Goal: Task Accomplishment & Management: Complete application form

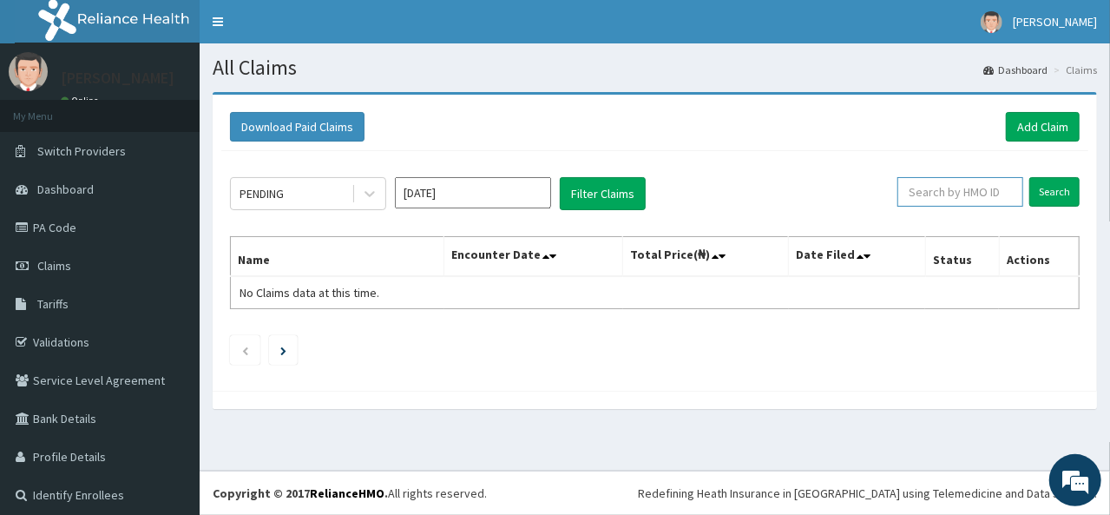
click at [978, 192] on input "text" at bounding box center [960, 192] width 126 height 30
click at [1036, 121] on link "Add Claim" at bounding box center [1043, 127] width 74 height 30
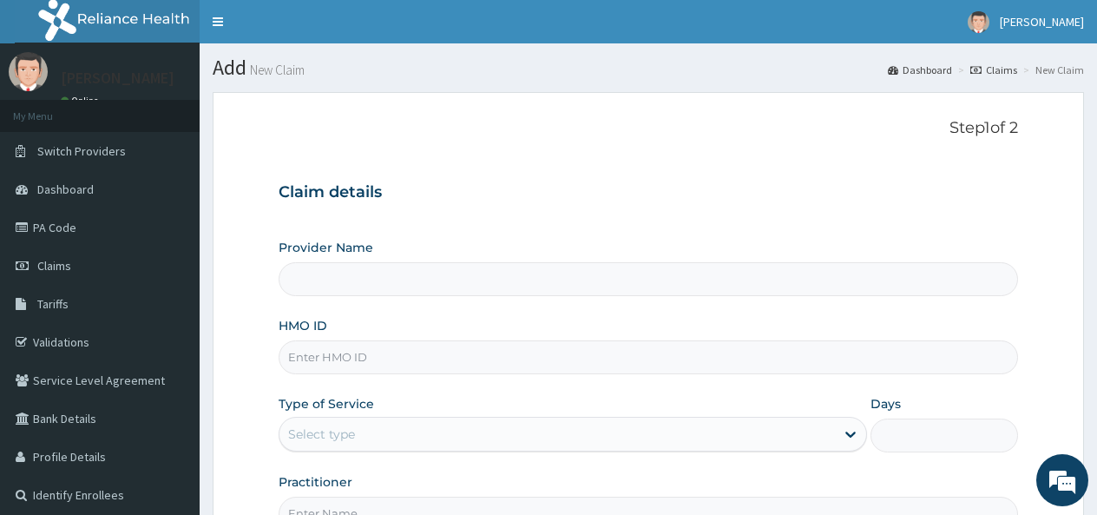
type input "G&S medical and dental Hospital"
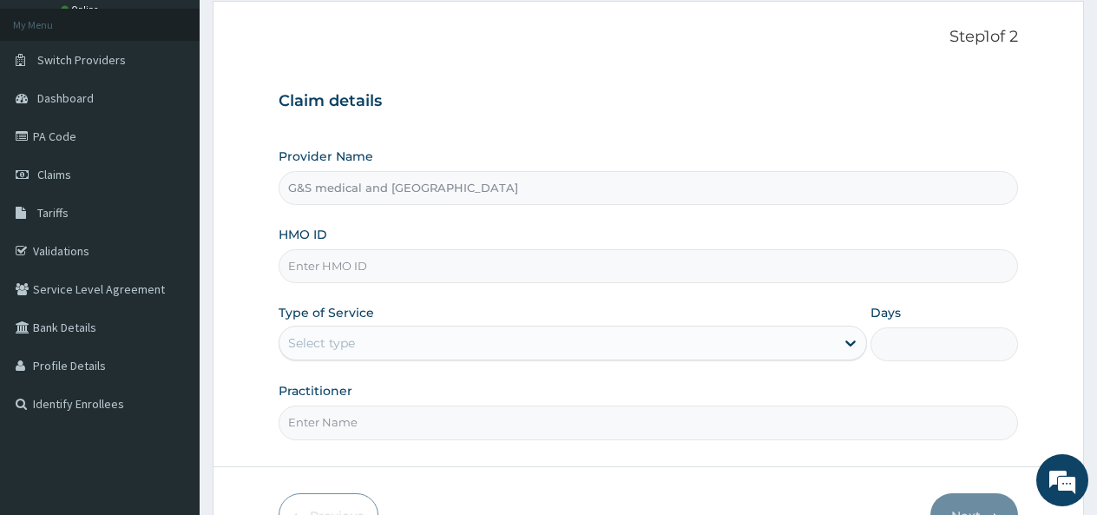
scroll to position [97, 0]
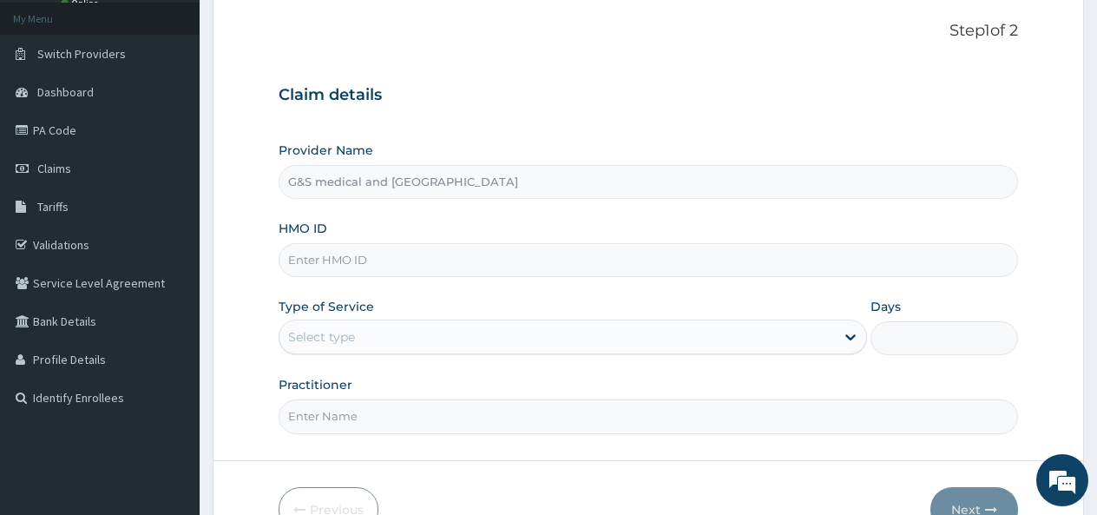
click at [429, 260] on input "HMO ID" at bounding box center [648, 260] width 739 height 34
paste input "TPD/10030/A"
type input "TPD/10030/A"
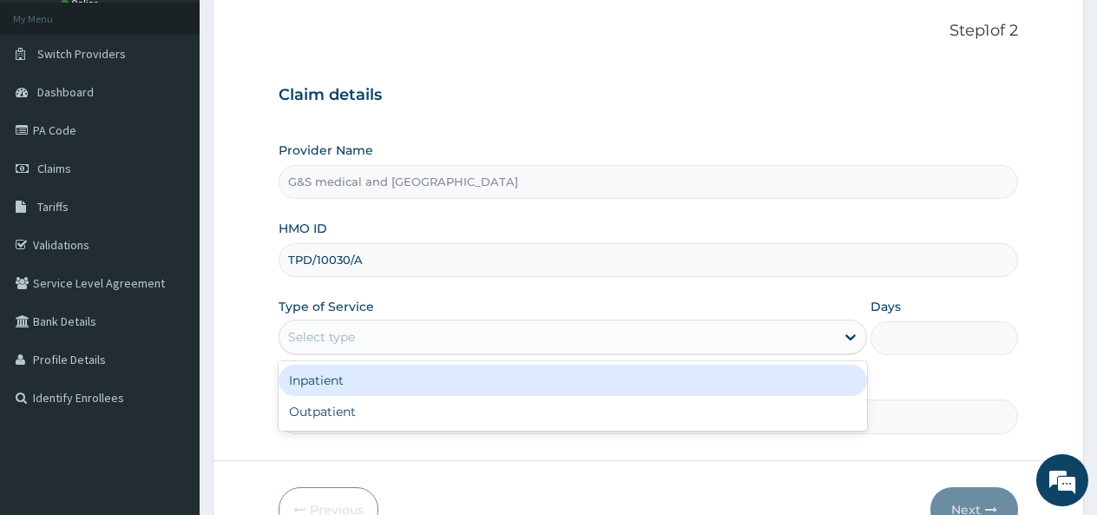
click at [314, 332] on div "Select type" at bounding box center [321, 336] width 67 height 17
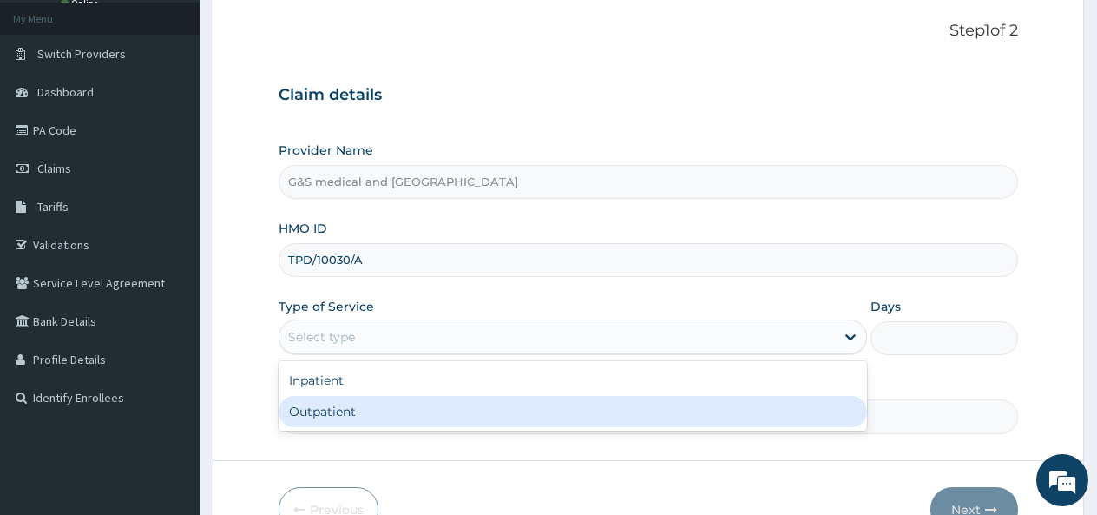
click at [328, 421] on div "Outpatient" at bounding box center [573, 411] width 588 height 31
type input "1"
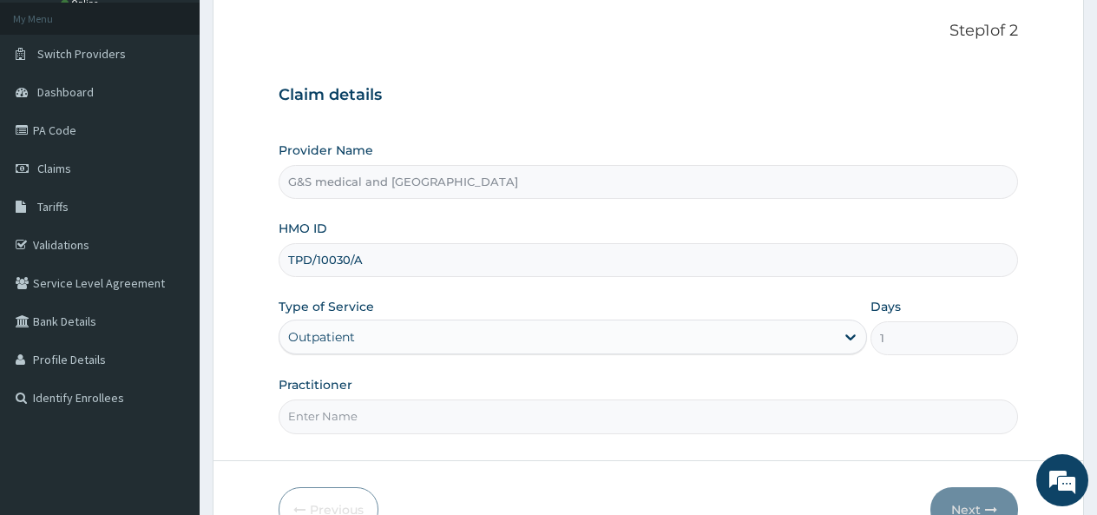
click at [327, 419] on input "Practitioner" at bounding box center [648, 416] width 739 height 34
type input "DR OGUNLEYE"
click at [956, 498] on button "Next" at bounding box center [974, 509] width 88 height 45
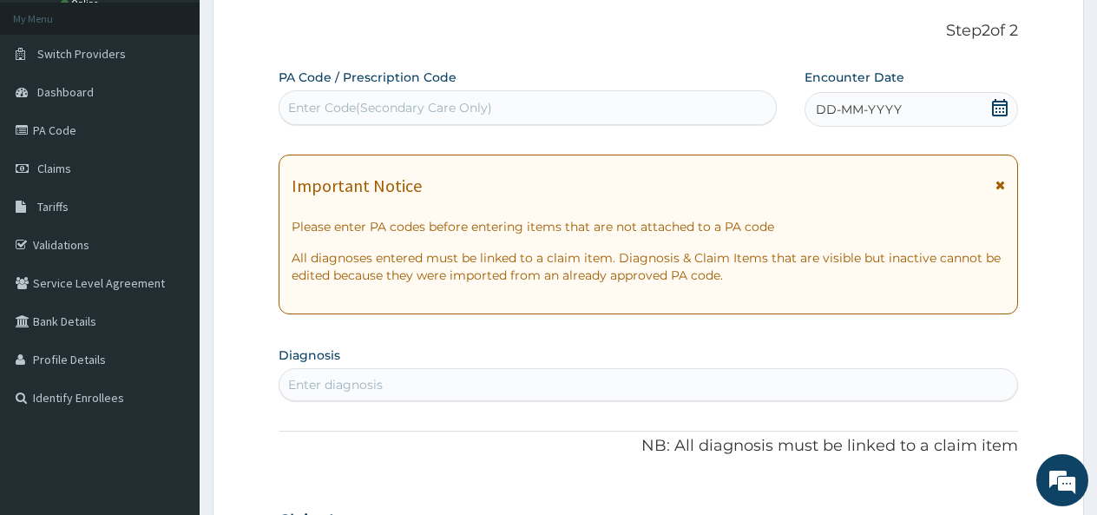
click at [524, 102] on div "Enter Code(Secondary Care Only)" at bounding box center [527, 108] width 496 height 28
paste input "PA/AB7A20"
type input "PA/AB7A20"
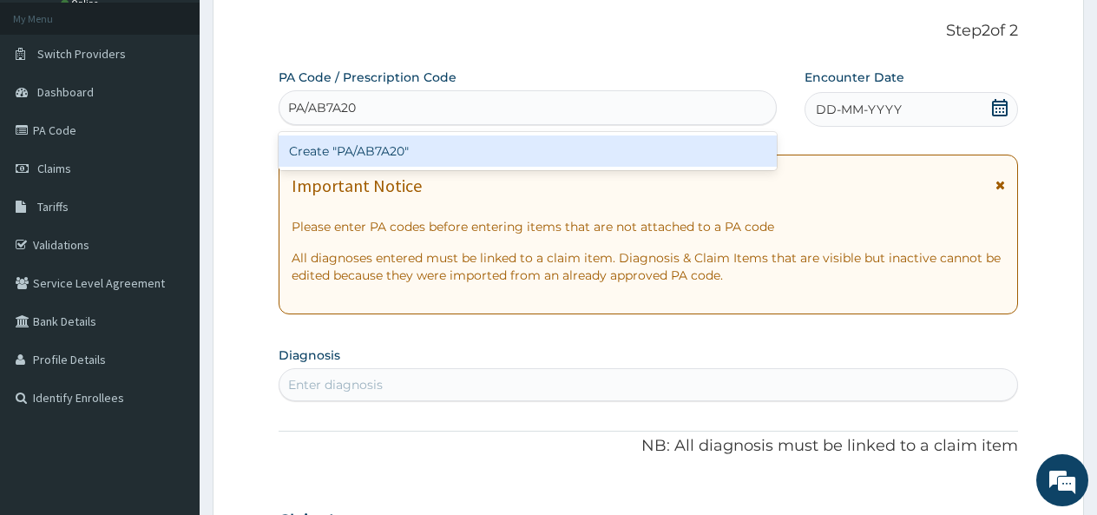
click at [349, 154] on div "Create "PA/AB7A20"" at bounding box center [528, 150] width 498 height 31
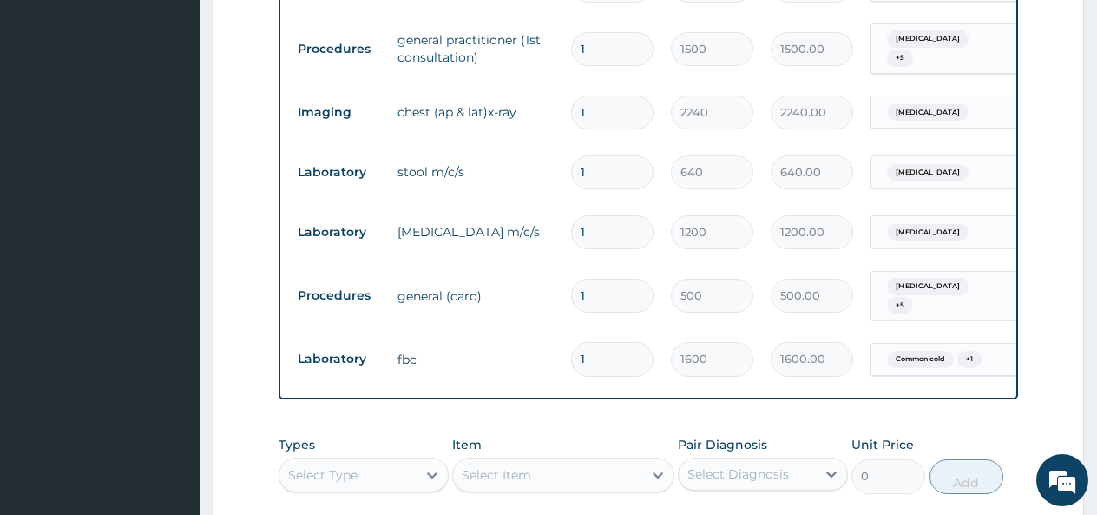
scroll to position [1928, 0]
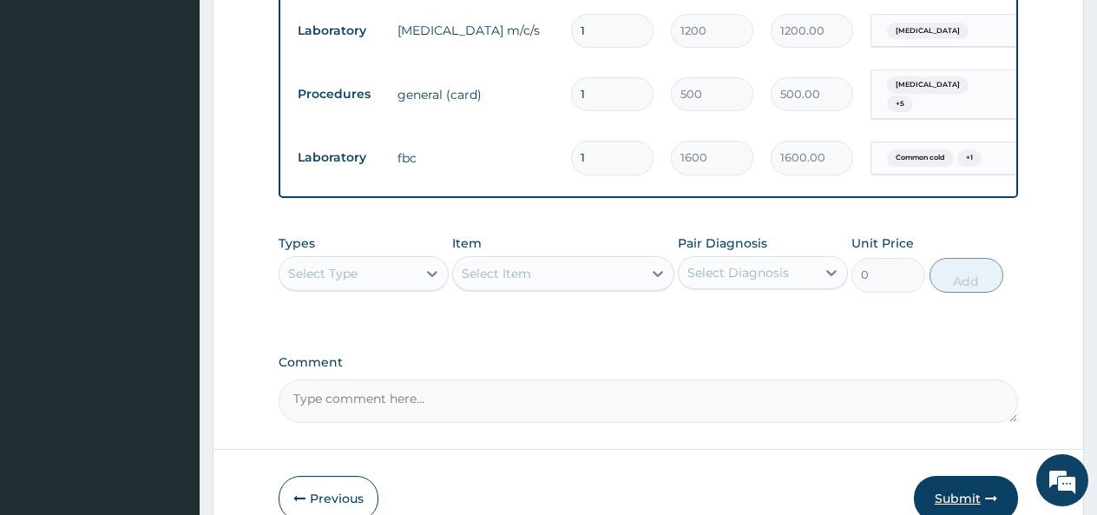
click at [977, 476] on button "Submit" at bounding box center [966, 498] width 104 height 45
